Goal: Transaction & Acquisition: Subscribe to service/newsletter

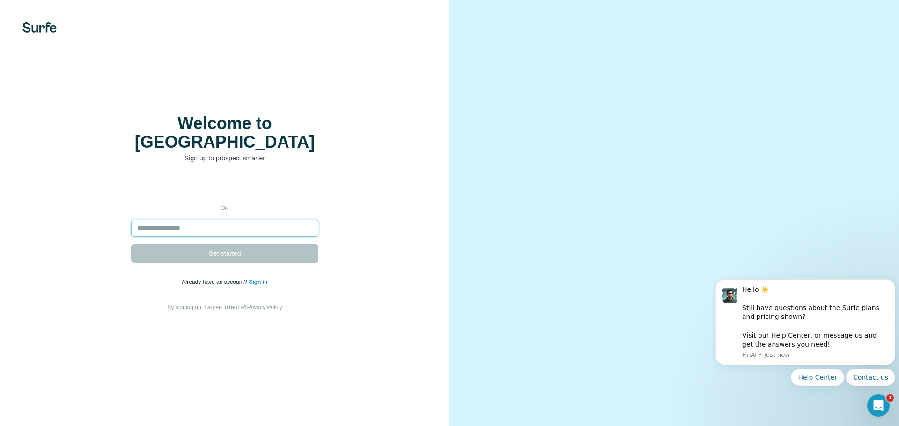
click at [212, 220] on input "email" at bounding box center [224, 228] width 187 height 17
type input "**********"
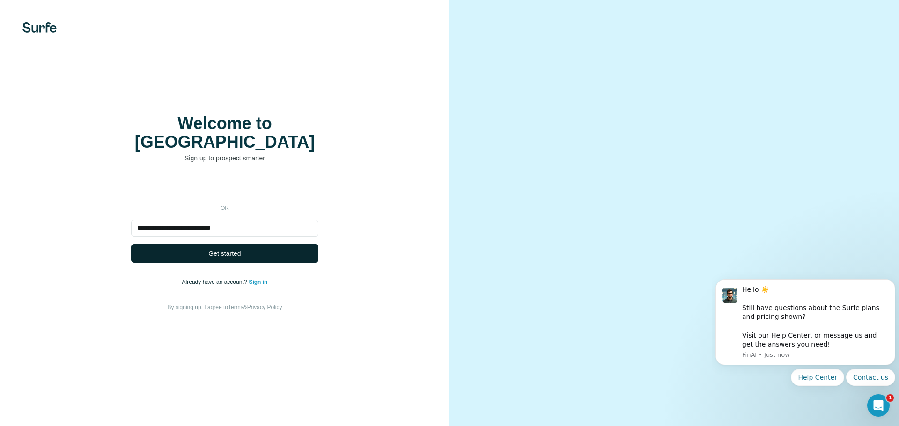
click at [226, 249] on span "Get started" at bounding box center [224, 253] width 32 height 9
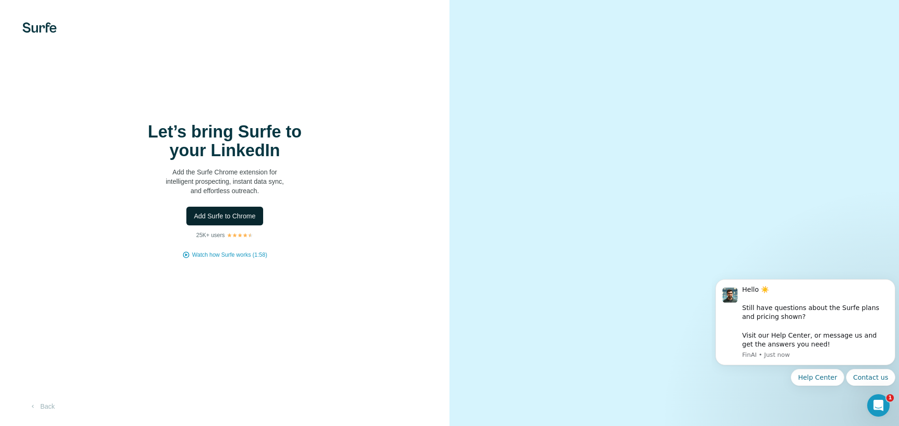
click at [217, 213] on span "Add Surfe to Chrome" at bounding box center [225, 216] width 62 height 9
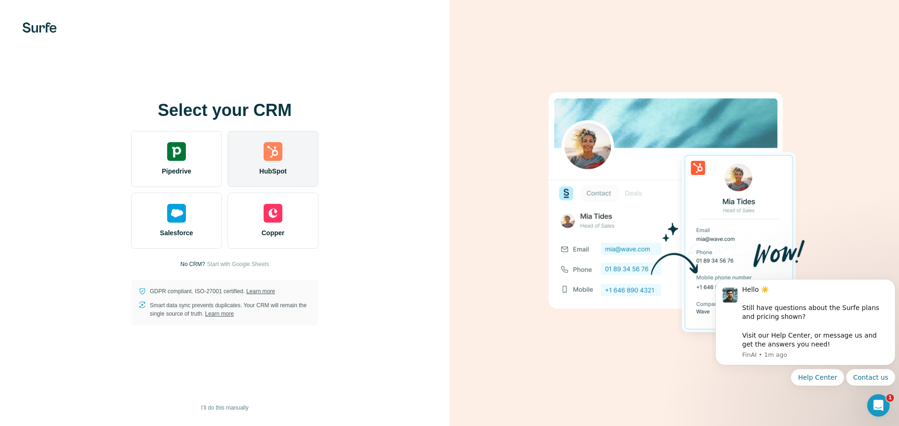
click at [268, 160] on img at bounding box center [273, 151] width 19 height 19
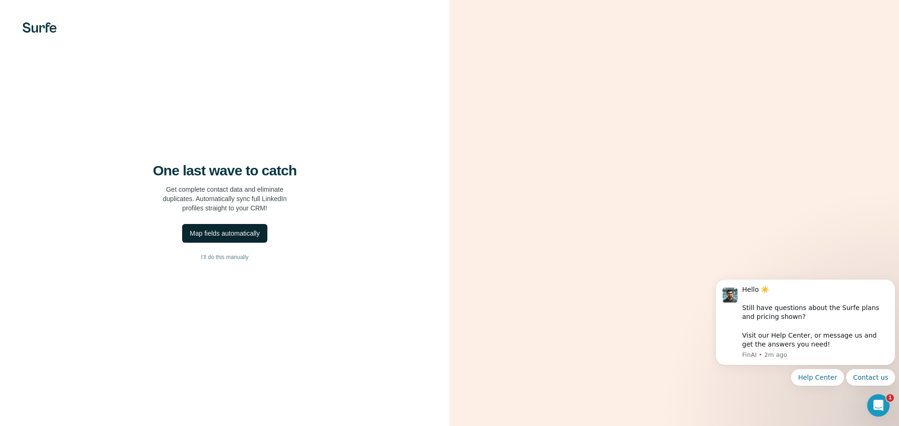
click at [238, 235] on div "Map fields automatically" at bounding box center [225, 233] width 70 height 9
